Goal: Task Accomplishment & Management: Use online tool/utility

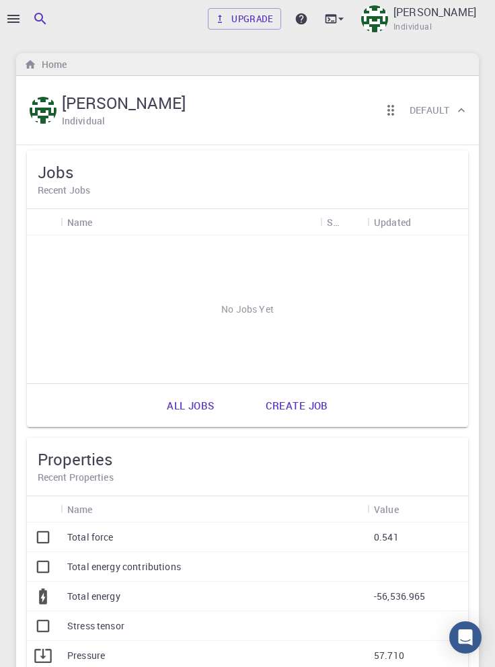
click at [13, 17] on icon "button" at bounding box center [13, 19] width 16 height 16
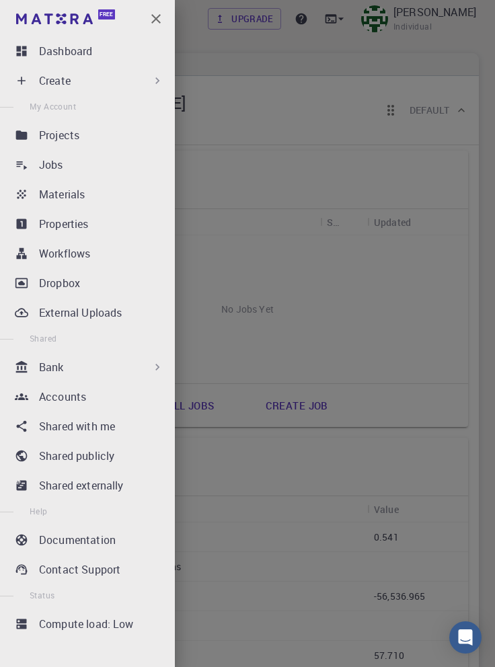
click at [155, 83] on icon at bounding box center [157, 80] width 13 height 13
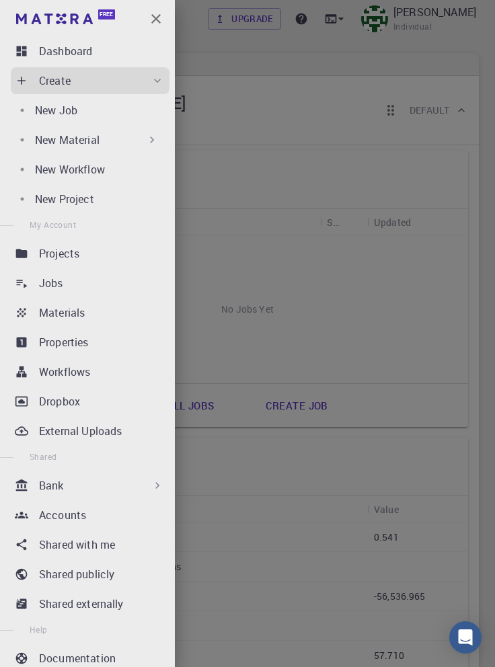
click at [123, 113] on div "New Job" at bounding box center [99, 110] width 129 height 16
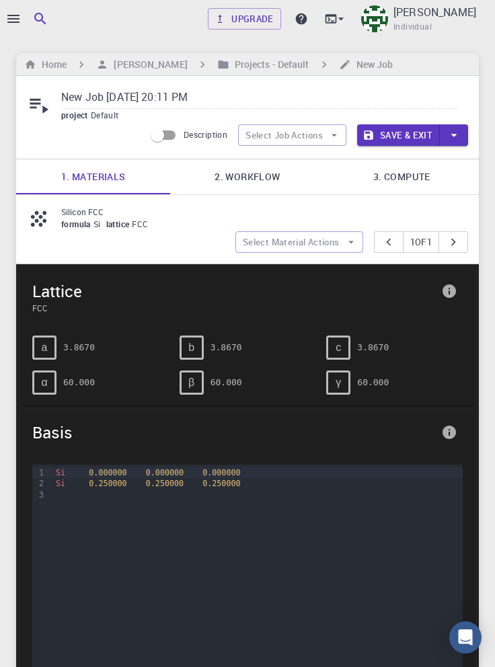
click at [219, 90] on input "New Job [DATE] 20:11 PM" at bounding box center [259, 98] width 396 height 22
type input "New"
click at [108, 100] on input "text" at bounding box center [259, 98] width 396 height 22
paste input "Silicon FCC"
click at [260, 182] on link "2. Workflow" at bounding box center [247, 176] width 154 height 35
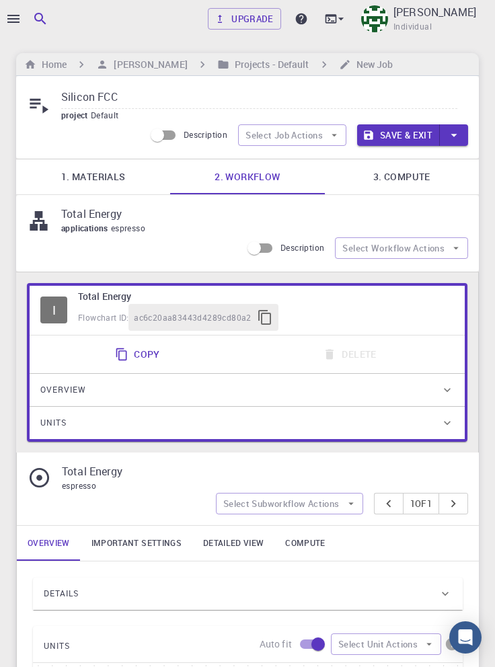
click at [174, 97] on input "Silicon FCC" at bounding box center [259, 98] width 396 height 22
click at [135, 97] on input "Silicon FCC (TE)" at bounding box center [259, 98] width 396 height 22
click at [151, 98] on input "Silicon FCC (Tot E)" at bounding box center [259, 98] width 396 height 22
type input "Silicon FCC (TE)"
click at [413, 178] on link "3. Compute" at bounding box center [402, 176] width 154 height 35
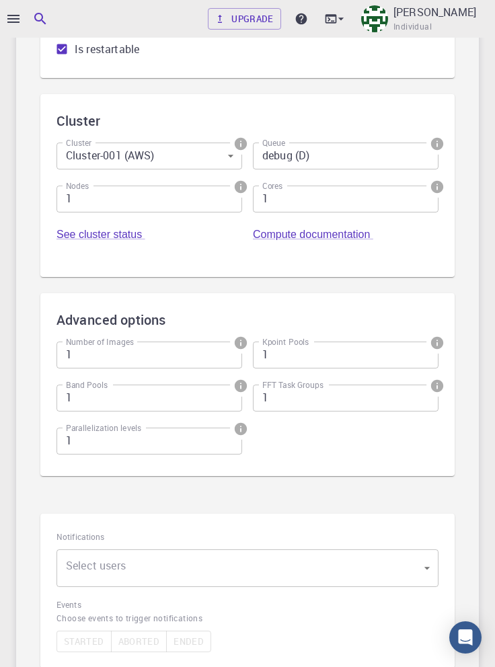
scroll to position [361, 0]
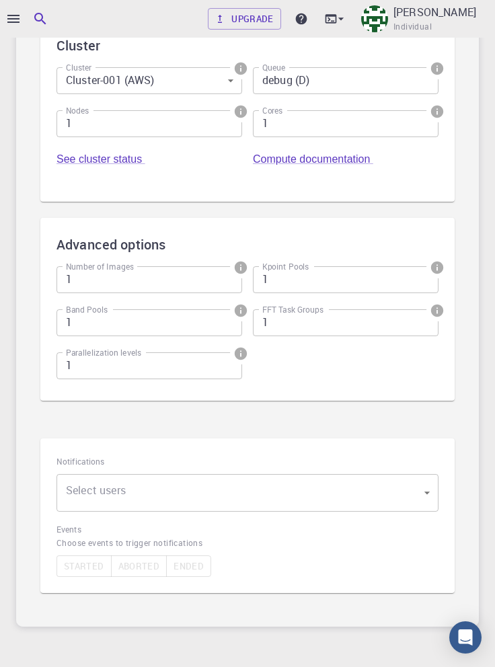
click at [410, 503] on body "Upgrade [PERSON_NAME] Individual Home [PERSON_NAME] Projects - Default New Job …" at bounding box center [247, 185] width 495 height 1092
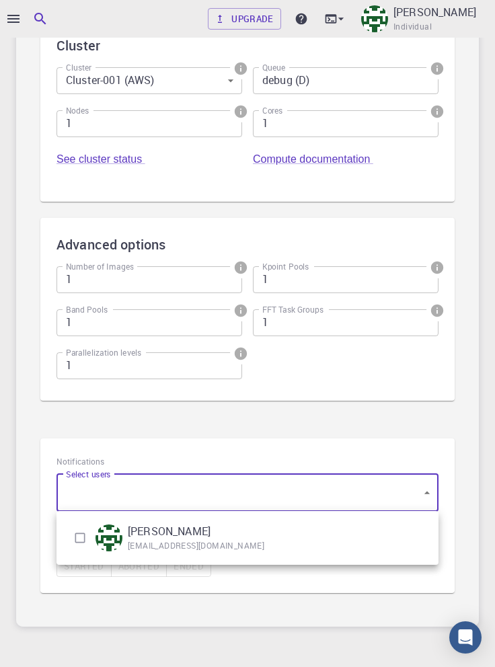
click at [75, 537] on input "checkbox" at bounding box center [80, 538] width 26 height 26
checkbox input "true"
type input "[object Object]"
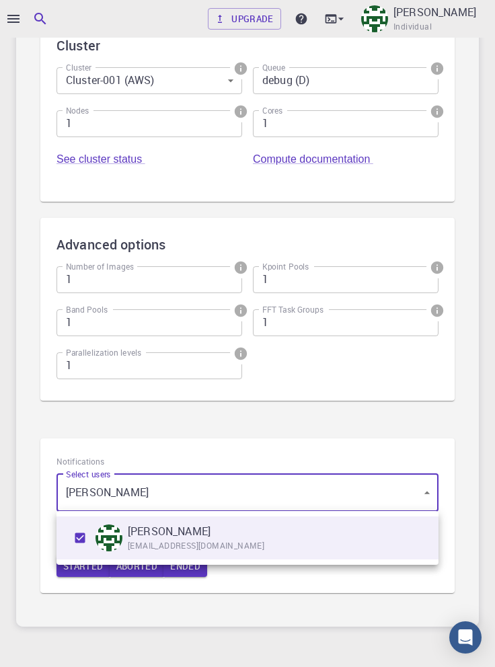
click at [400, 582] on div at bounding box center [247, 333] width 495 height 667
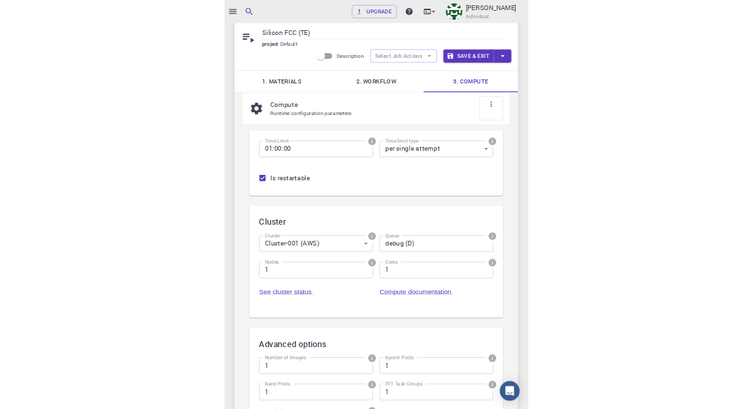
scroll to position [0, 0]
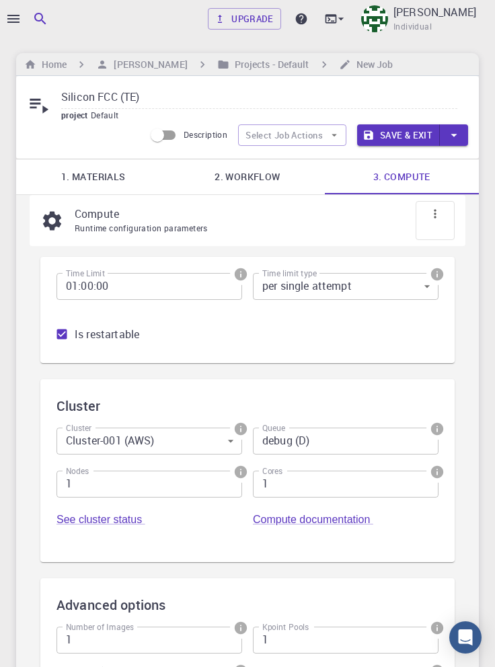
click at [406, 133] on button "Save & Exit" at bounding box center [398, 135] width 83 height 22
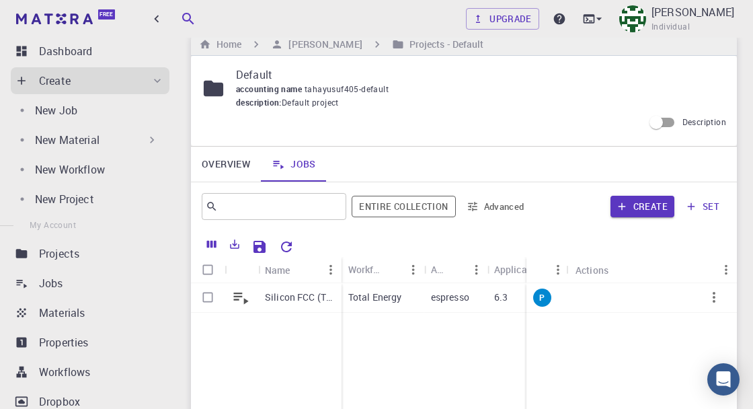
scroll to position [36, 0]
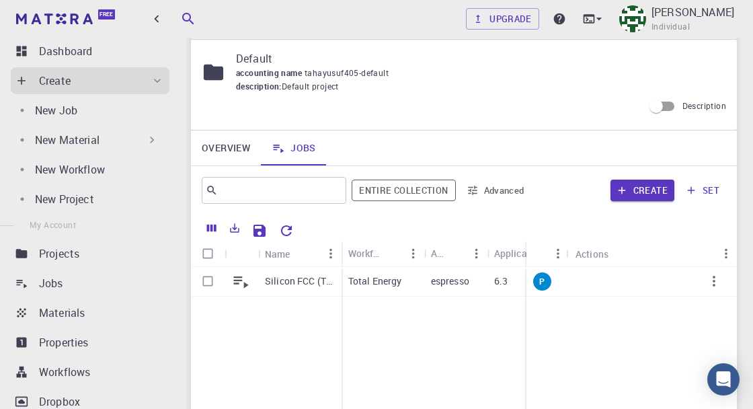
click at [494, 284] on icon "button" at bounding box center [714, 281] width 16 height 16
click at [494, 362] on span "Run" at bounding box center [705, 361] width 15 height 13
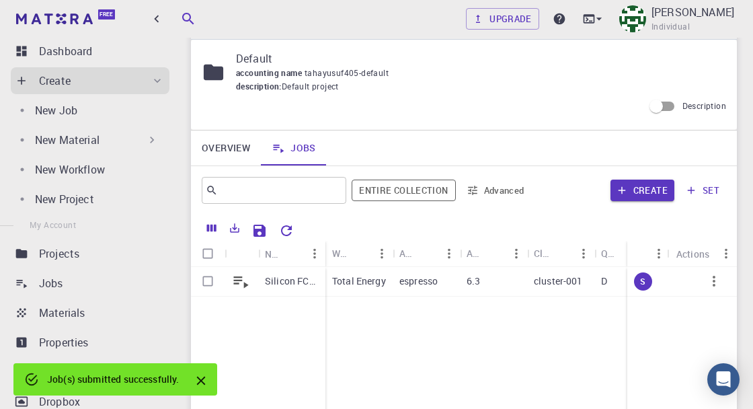
click at [121, 54] on div "Dashboard" at bounding box center [104, 51] width 130 height 16
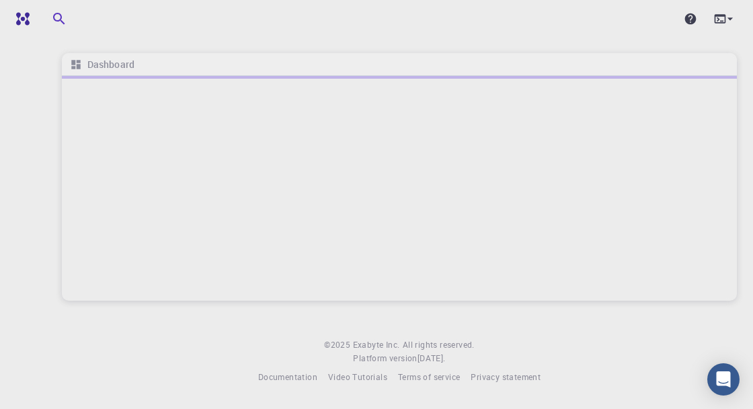
click at [749, 384] on footer "© 2025 Exabyte Inc. All rights reserved. Platform version 2025.7.24 . Documenta…" at bounding box center [400, 361] width 708 height 46
click at [22, 22] on img at bounding box center [49, 18] width 77 height 11
click at [151, 16] on icon "button" at bounding box center [156, 18] width 15 height 15
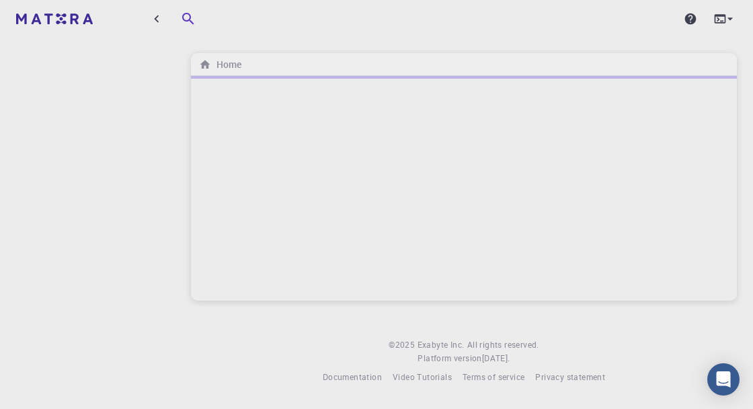
click at [156, 17] on icon "button" at bounding box center [156, 18] width 5 height 7
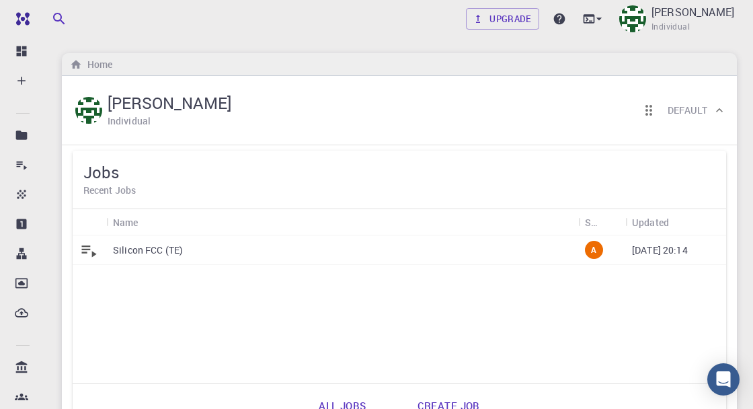
click at [25, 19] on img at bounding box center [49, 18] width 77 height 11
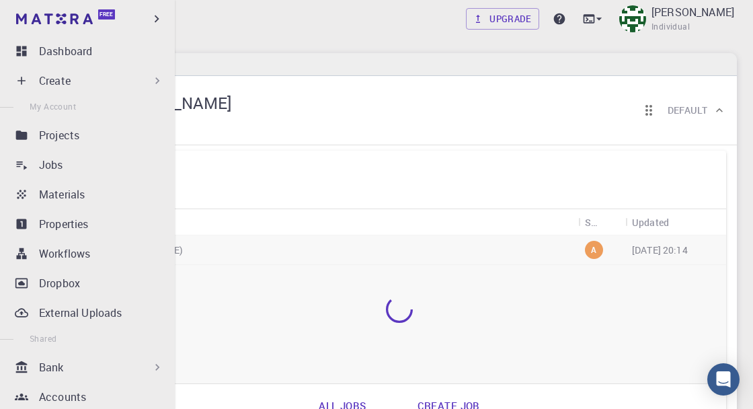
click at [89, 44] on p "Dashboard" at bounding box center [65, 51] width 53 height 16
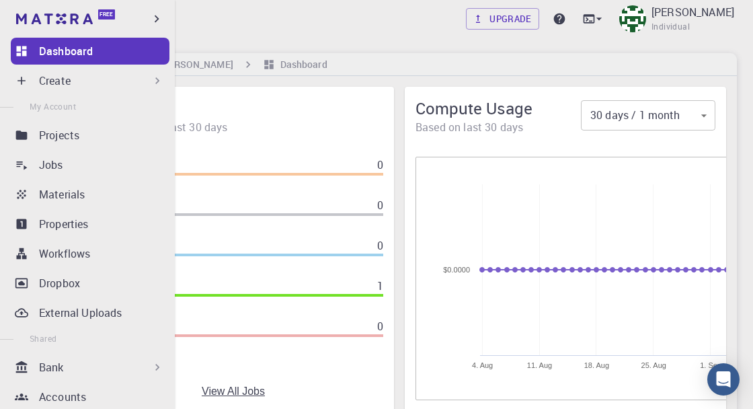
click at [313, 130] on span "1 jobs during the last 30 days" at bounding box center [233, 127] width 300 height 16
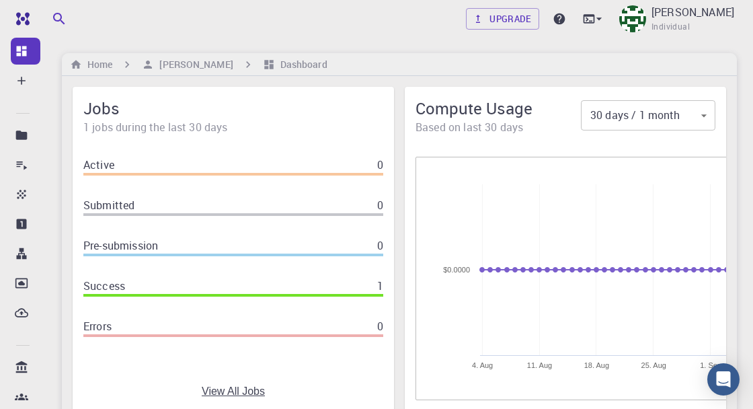
click at [17, 165] on icon at bounding box center [21, 164] width 13 height 13
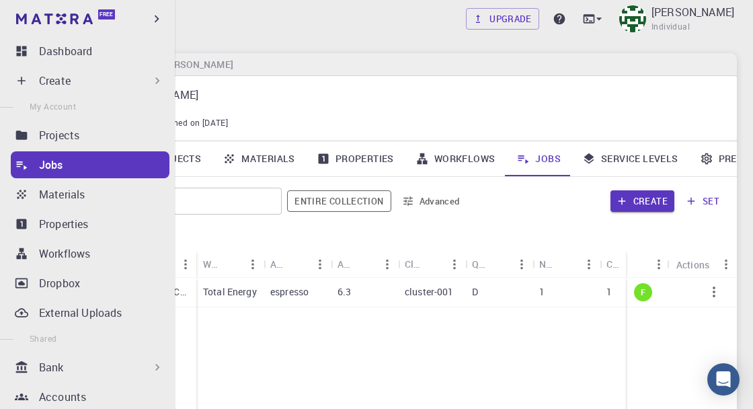
click at [306, 355] on div "Silicon FCC (TE) Total Energy espresso 6.3 cluster-001 D 1 1 3m 1s 21s 09-03-20…" at bounding box center [655, 378] width 1186 height 200
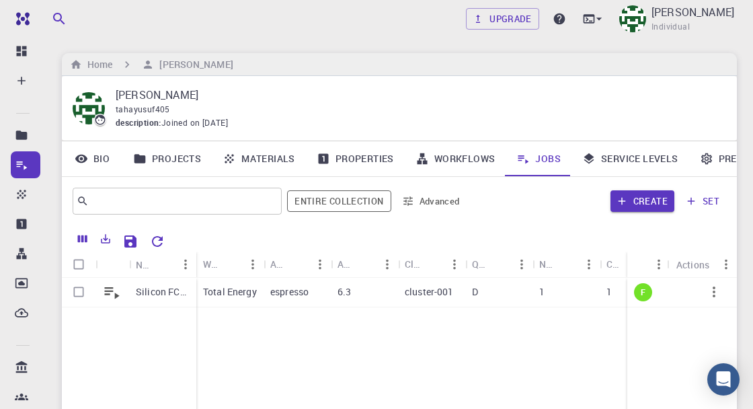
click at [227, 297] on p "Total Energy" at bounding box center [230, 291] width 54 height 13
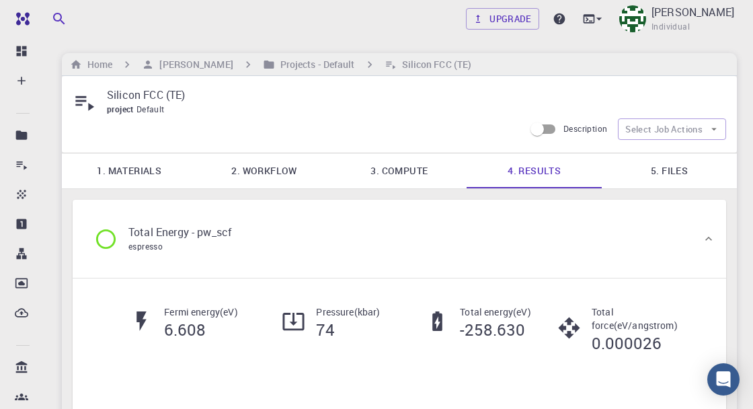
click at [22, 47] on icon at bounding box center [21, 50] width 13 height 13
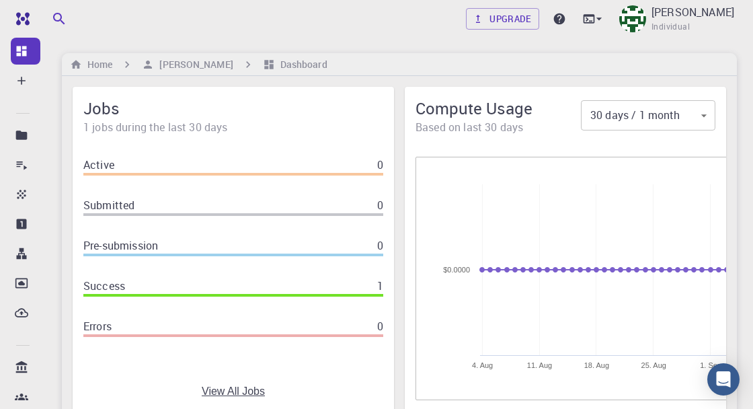
click at [26, 198] on icon at bounding box center [21, 194] width 13 height 13
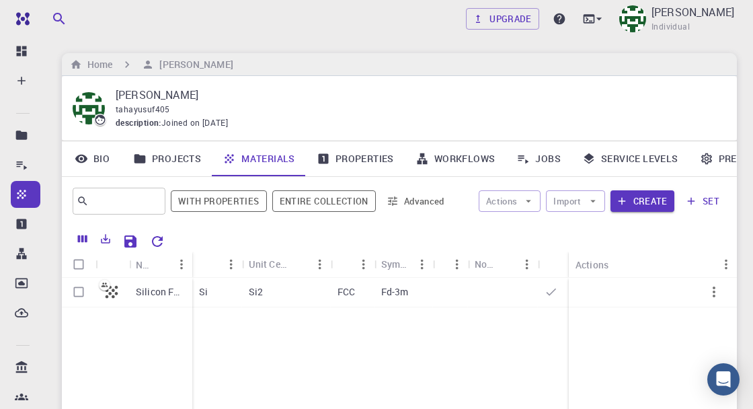
click at [22, 164] on icon at bounding box center [22, 165] width 11 height 9
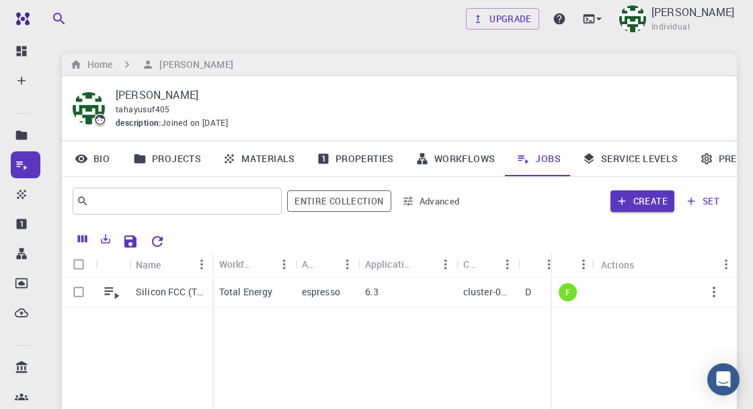
click at [25, 257] on icon at bounding box center [22, 253] width 10 height 11
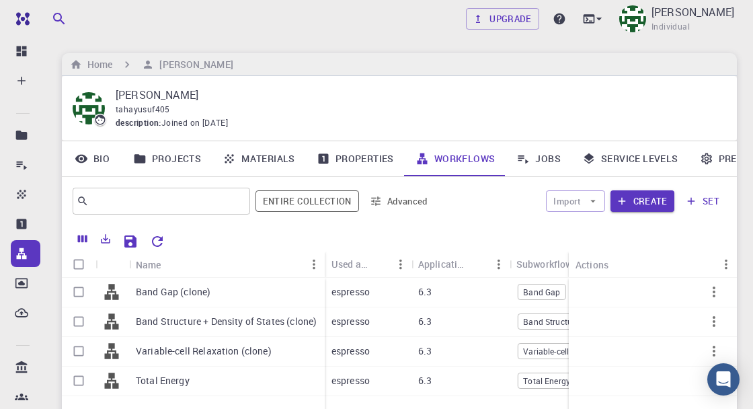
click at [714, 325] on icon "button" at bounding box center [714, 321] width 3 height 11
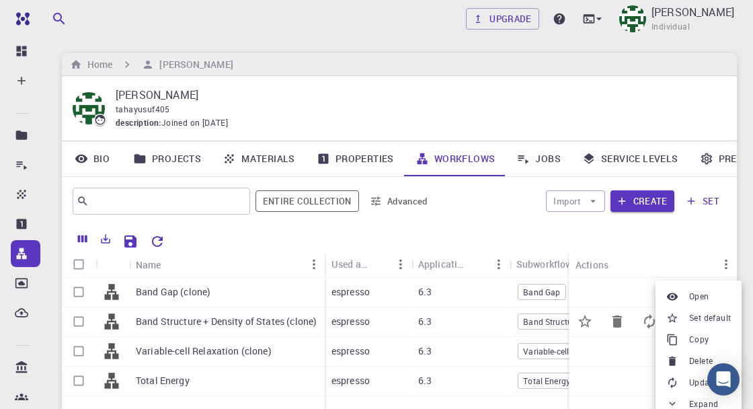
click at [718, 318] on span "Set default" at bounding box center [710, 317] width 42 height 13
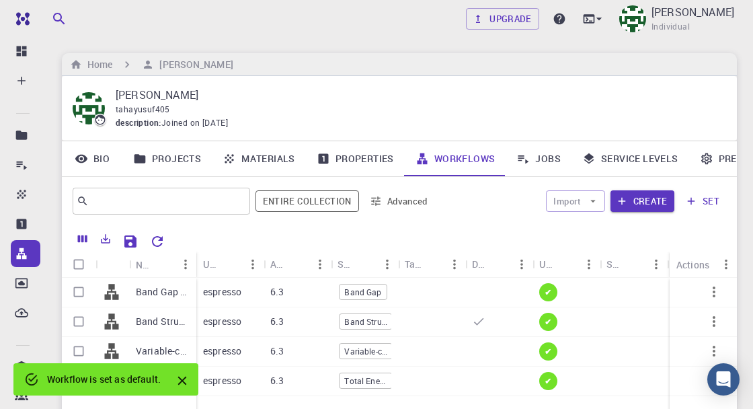
click at [25, 133] on icon at bounding box center [21, 134] width 11 height 9
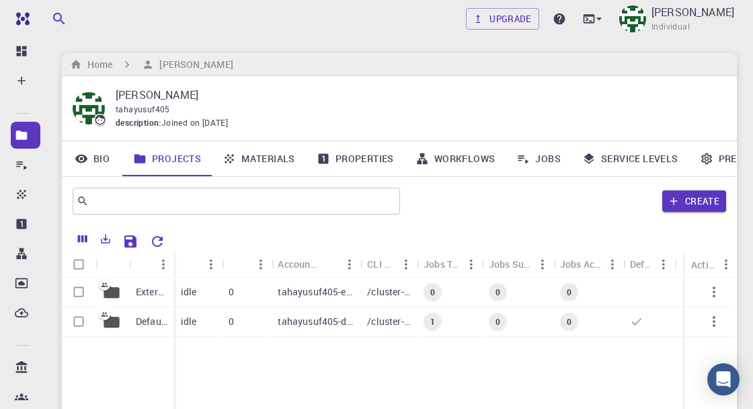
click at [23, 80] on icon at bounding box center [21, 81] width 8 height 8
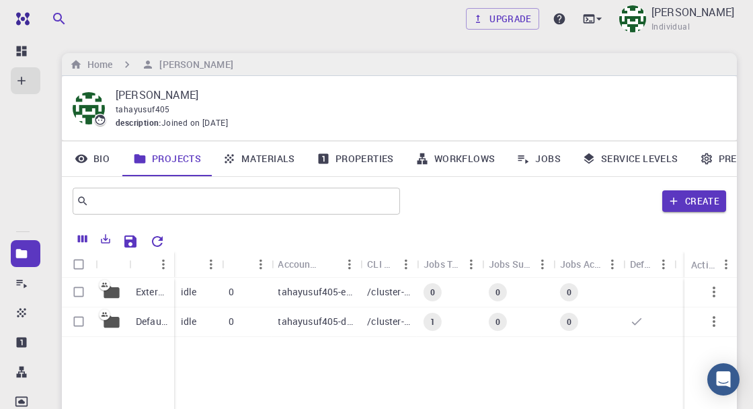
click at [21, 82] on icon at bounding box center [21, 81] width 8 height 8
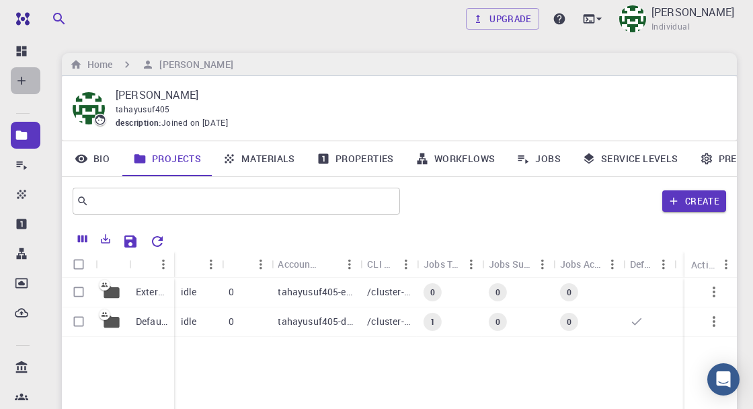
click at [24, 83] on icon at bounding box center [21, 80] width 13 height 13
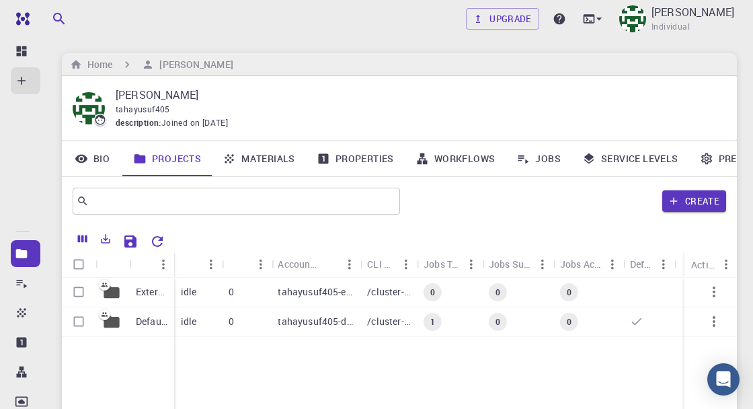
click at [22, 82] on icon at bounding box center [21, 81] width 8 height 8
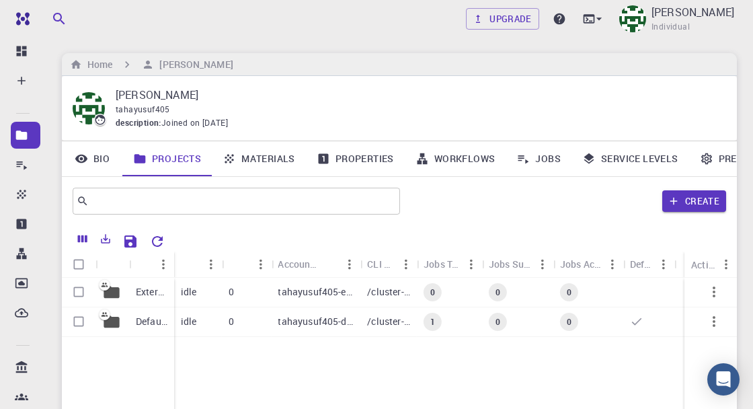
click at [24, 81] on icon at bounding box center [21, 81] width 8 height 8
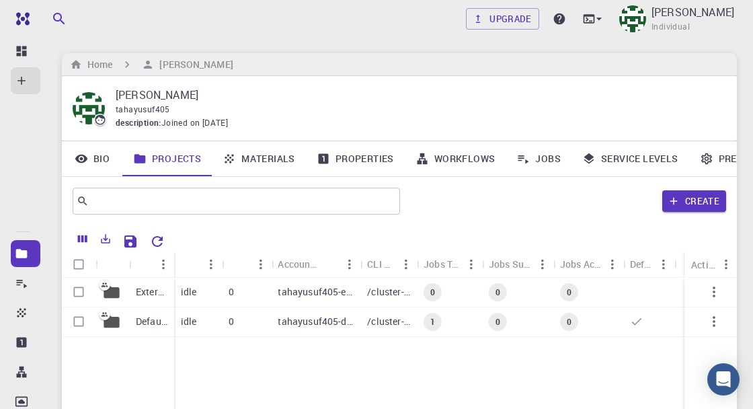
click at [16, 129] on div "New Material" at bounding box center [23, 139] width 24 height 27
click at [21, 119] on link "New Job" at bounding box center [23, 110] width 24 height 27
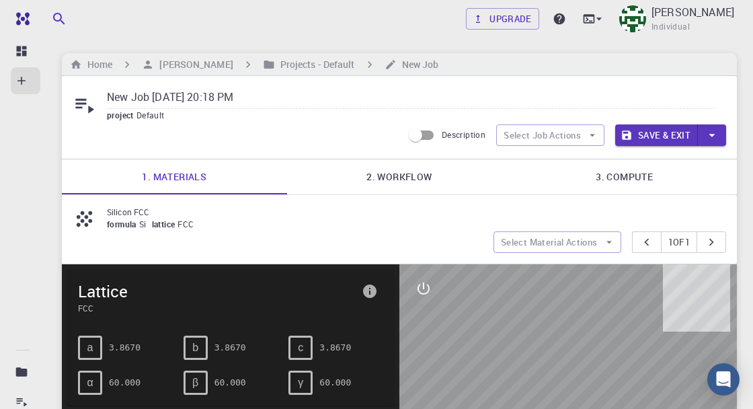
click at [281, 96] on input "New Job Sep 3, 2025, 20:18 PM" at bounding box center [411, 98] width 609 height 22
type input "New"
click at [147, 100] on input "text" at bounding box center [411, 98] width 609 height 22
click at [135, 96] on input "text" at bounding box center [411, 98] width 609 height 22
click at [136, 100] on input "text" at bounding box center [411, 98] width 609 height 22
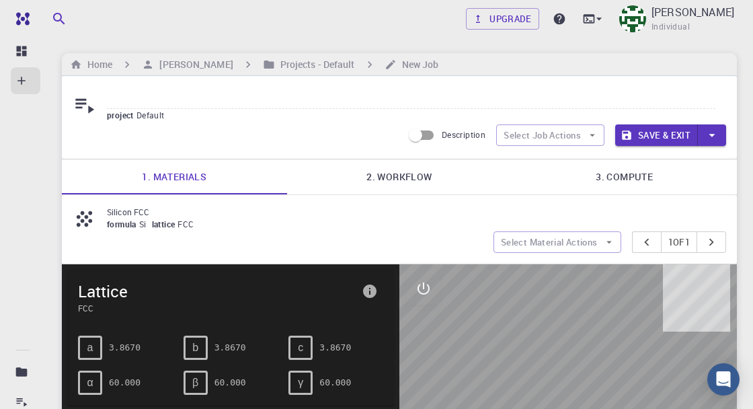
click at [155, 100] on input "text" at bounding box center [411, 98] width 609 height 22
paste input "Silicon FCC"
click at [715, 92] on input "Silicon FCC" at bounding box center [411, 98] width 609 height 22
click at [644, 75] on div "Home Taha Yusuf Projects - Default New Job" at bounding box center [399, 64] width 675 height 23
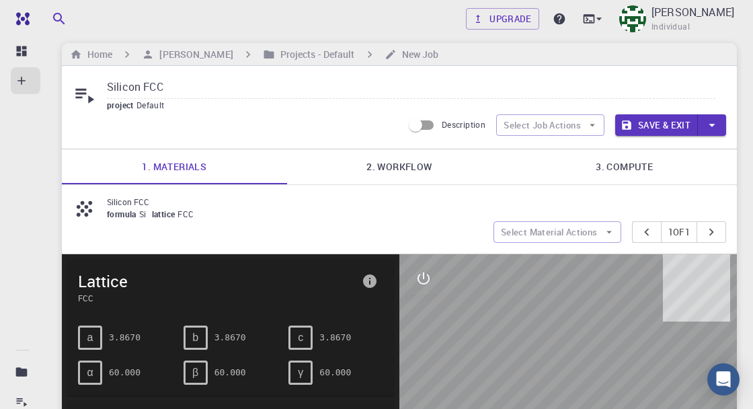
scroll to position [9, 0]
click at [414, 165] on link "2. Workflow" at bounding box center [399, 167] width 225 height 35
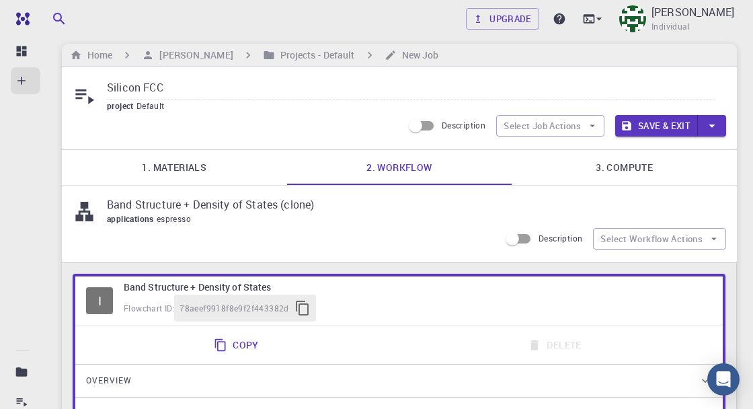
click at [211, 87] on input "Silicon FCC" at bounding box center [411, 88] width 609 height 22
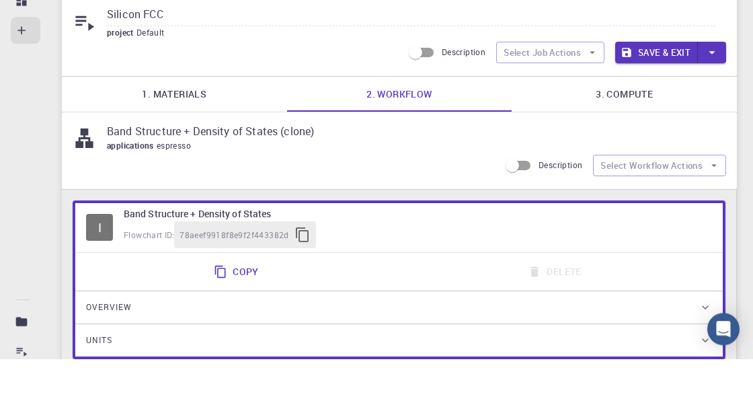
scroll to position [32, 0]
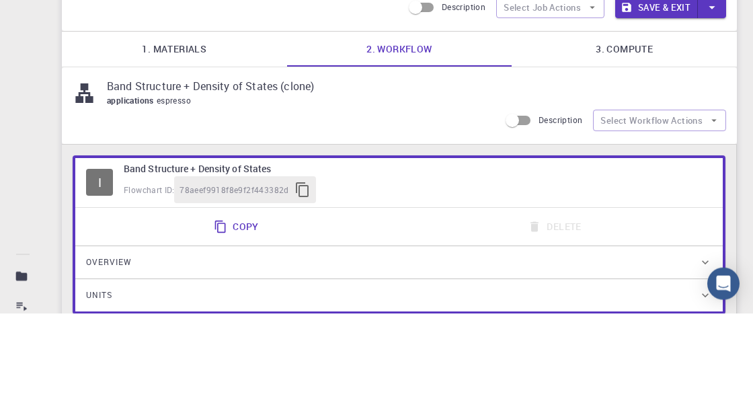
type input "Silicon FCC (BS + DoS)"
click at [642, 141] on link "3. Compute" at bounding box center [624, 144] width 225 height 35
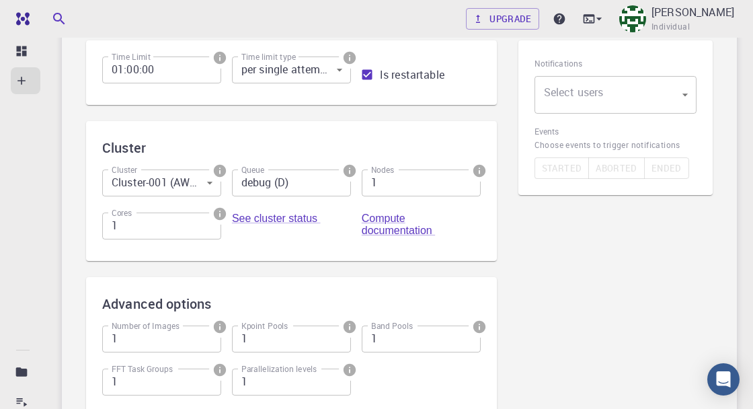
scroll to position [239, 0]
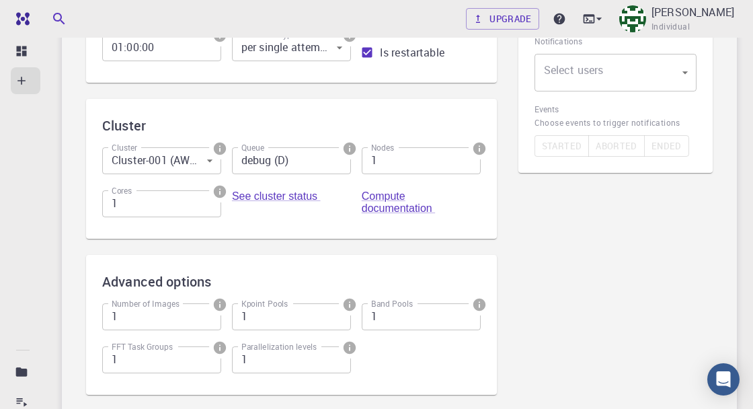
click at [664, 75] on body "Free Dashboard Create New Job New Material Create Material Upload File Import f…" at bounding box center [376, 147] width 753 height 772
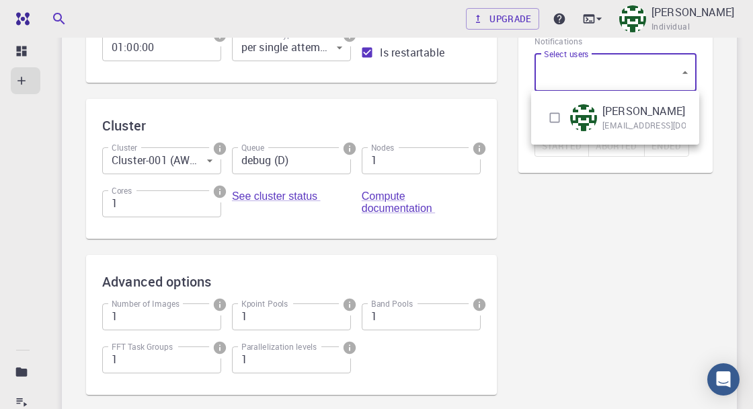
click at [551, 118] on input "checkbox" at bounding box center [555, 118] width 26 height 26
checkbox input "true"
type input "[object Object]"
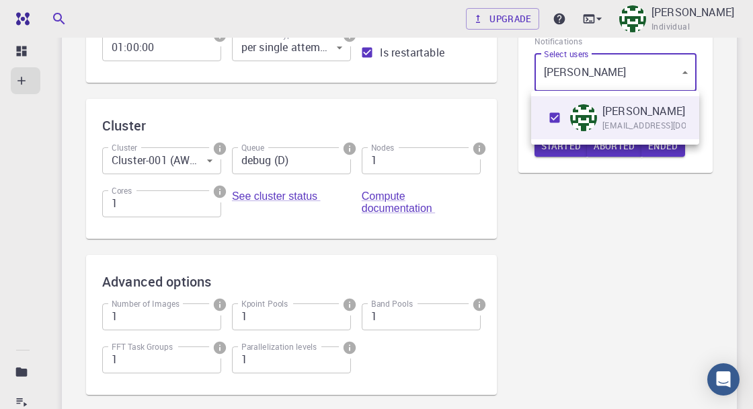
click at [635, 204] on div at bounding box center [376, 204] width 753 height 409
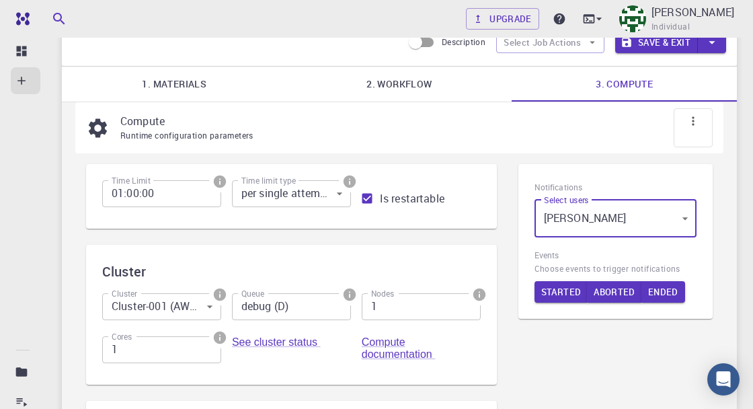
scroll to position [0, 0]
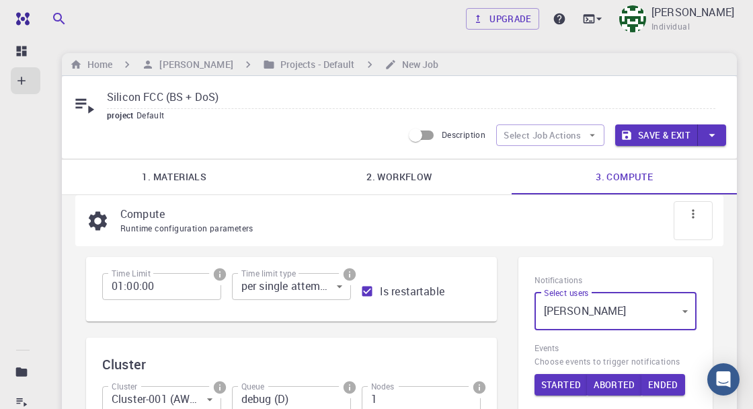
click at [674, 139] on button "Save & Exit" at bounding box center [656, 135] width 83 height 22
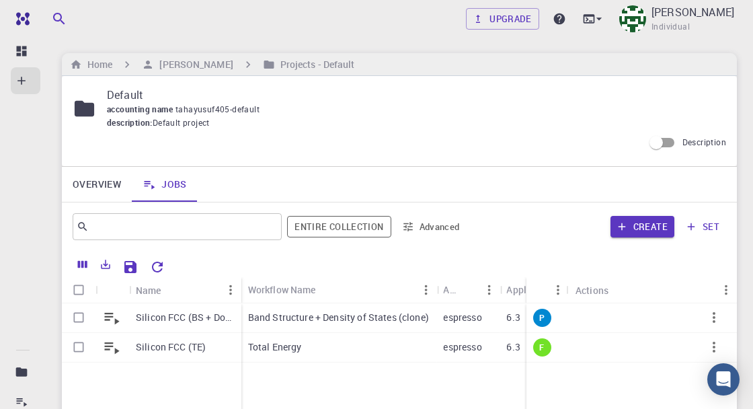
click at [720, 332] on div at bounding box center [653, 318] width 168 height 30
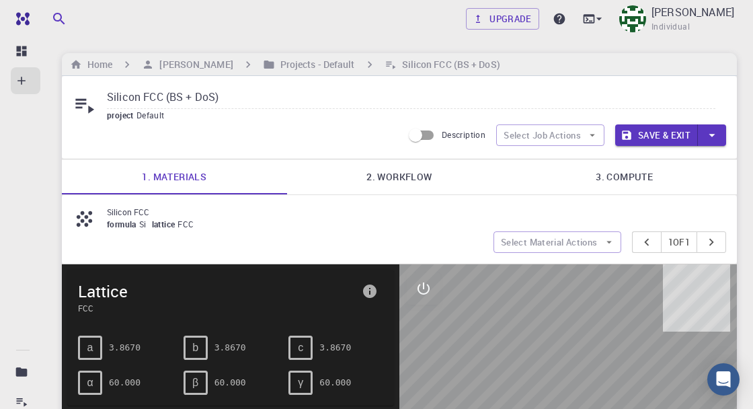
click at [664, 130] on button "Save & Exit" at bounding box center [656, 135] width 83 height 22
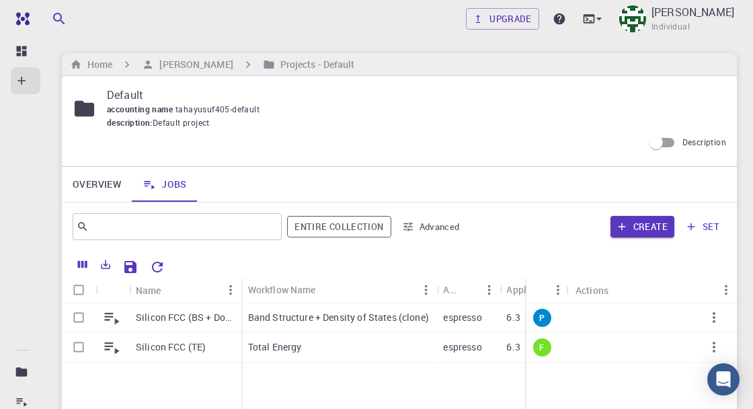
click at [714, 317] on icon "button" at bounding box center [714, 317] width 3 height 11
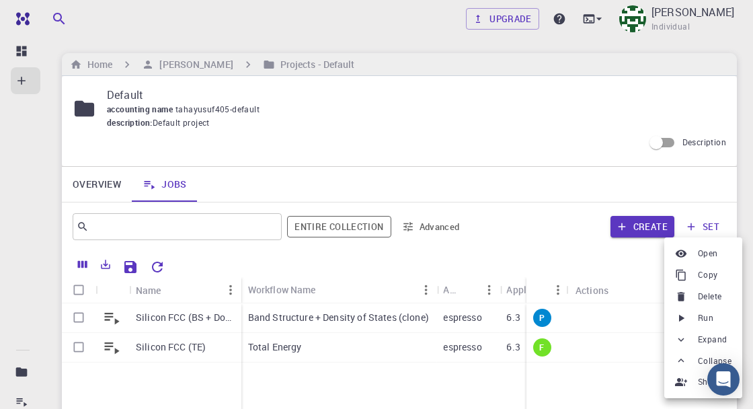
click at [709, 320] on span "Run" at bounding box center [705, 317] width 15 height 13
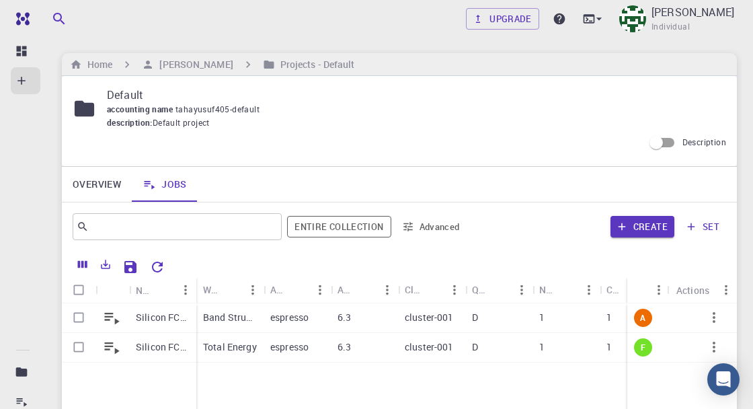
click at [22, 82] on icon at bounding box center [21, 81] width 8 height 8
click at [24, 168] on icon at bounding box center [21, 164] width 13 height 13
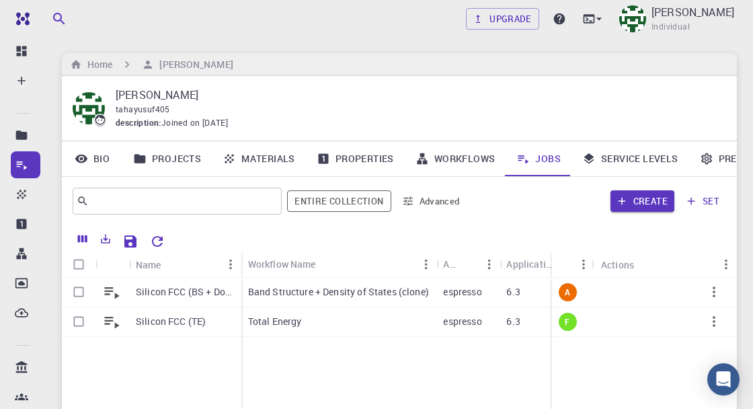
click at [270, 155] on link "Materials" at bounding box center [259, 158] width 94 height 35
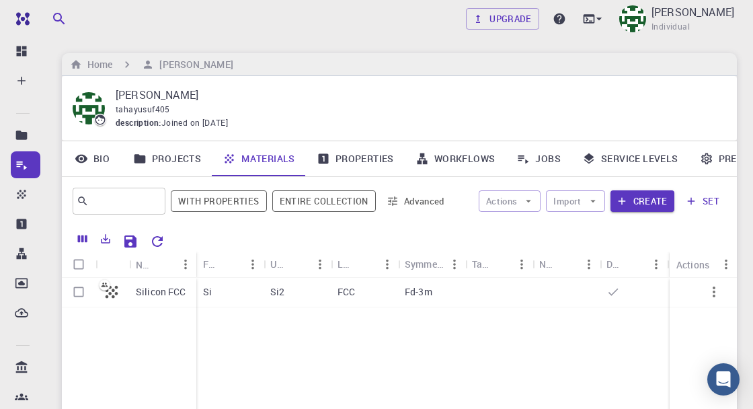
click at [552, 151] on link "Jobs" at bounding box center [539, 158] width 66 height 35
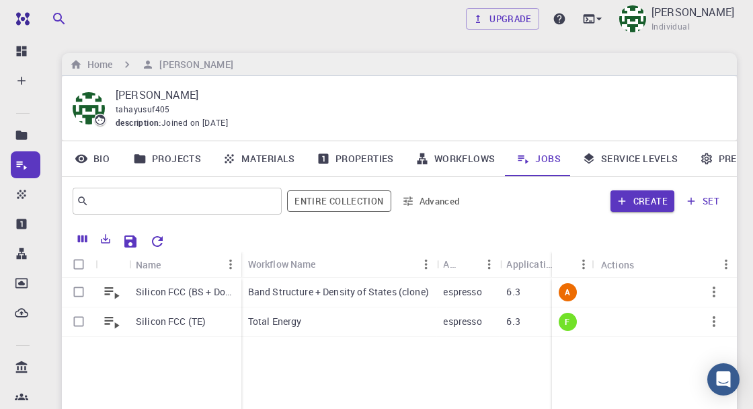
click at [21, 13] on img at bounding box center [49, 18] width 77 height 11
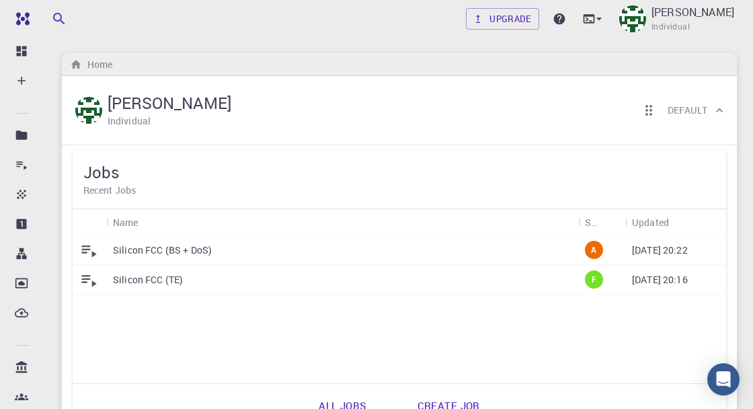
click at [28, 20] on img at bounding box center [49, 18] width 77 height 11
click at [26, 21] on img at bounding box center [49, 18] width 77 height 11
click at [22, 55] on icon at bounding box center [22, 51] width 10 height 10
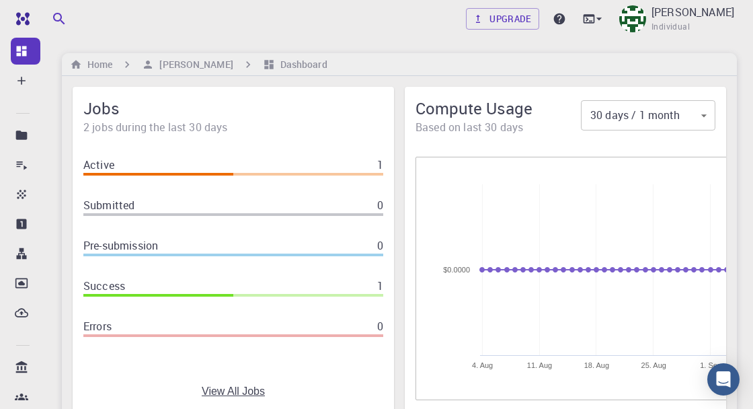
click at [25, 81] on icon at bounding box center [21, 80] width 13 height 13
click at [22, 112] on icon at bounding box center [22, 110] width 4 height 4
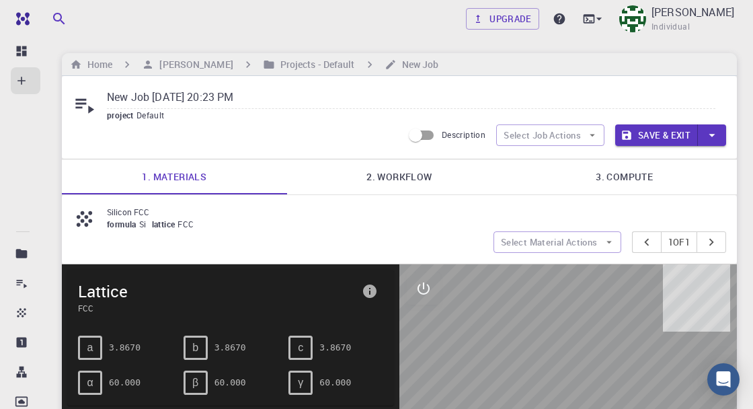
click at [22, 254] on icon at bounding box center [21, 253] width 11 height 9
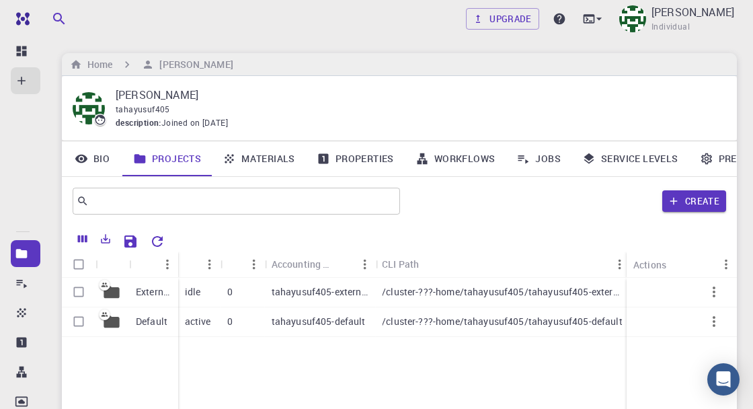
click at [22, 284] on icon at bounding box center [21, 282] width 13 height 13
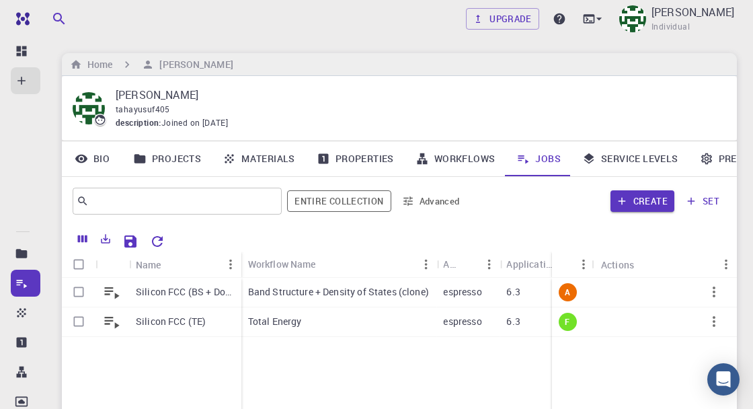
click at [749, 401] on div "Upgrade Taha Yusuf Individual Home Taha Yusuf Taha Yusuf tahayusuf405 descripti…" at bounding box center [400, 309] width 708 height 618
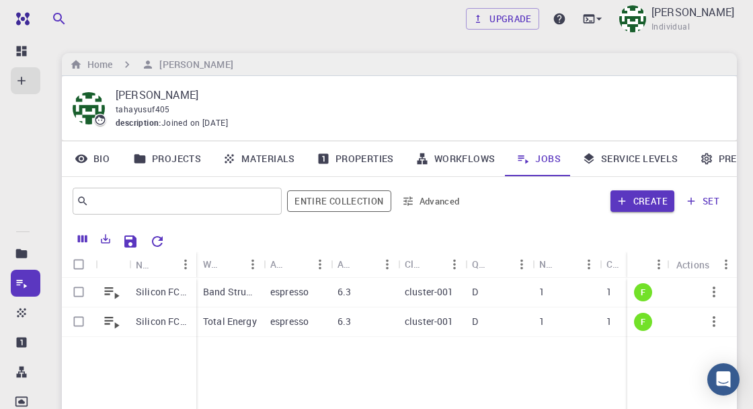
click at [166, 289] on p "Silicon FCC (BS + DoS)" at bounding box center [163, 291] width 54 height 13
